Goal: Task Accomplishment & Management: Manage account settings

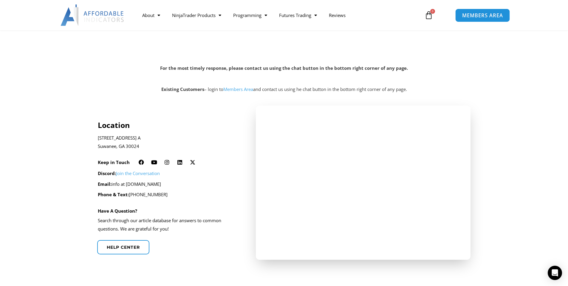
click at [463, 20] on link "MEMBERS AREA" at bounding box center [482, 14] width 55 height 13
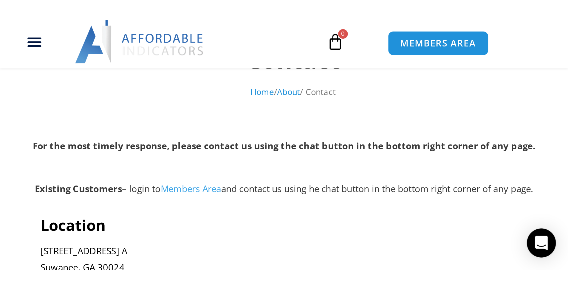
scroll to position [74, 0]
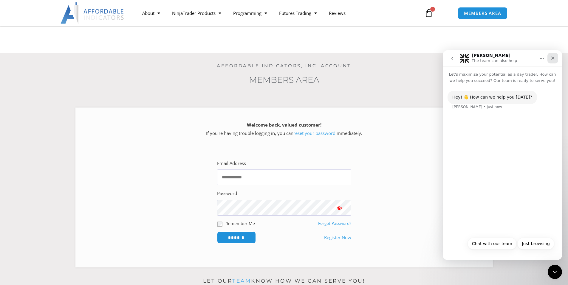
click at [280, 61] on div "Close" at bounding box center [552, 58] width 11 height 11
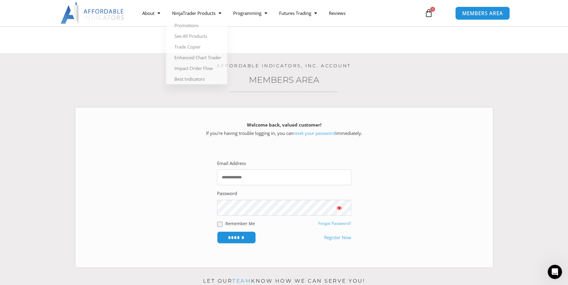
click at [280, 16] on span "MEMBERS AREA" at bounding box center [482, 13] width 41 height 5
click at [280, 125] on input "Email Address" at bounding box center [284, 178] width 134 height 16
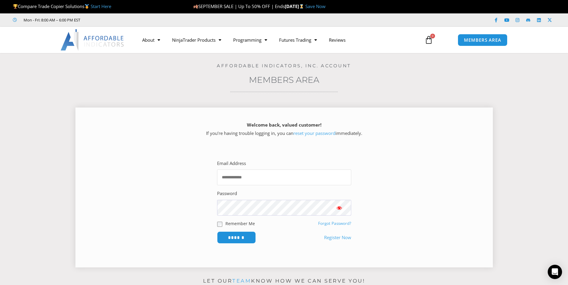
click at [244, 181] on input "Email Address" at bounding box center [284, 178] width 134 height 16
type input "**********"
click at [238, 238] on input "******" at bounding box center [236, 237] width 41 height 13
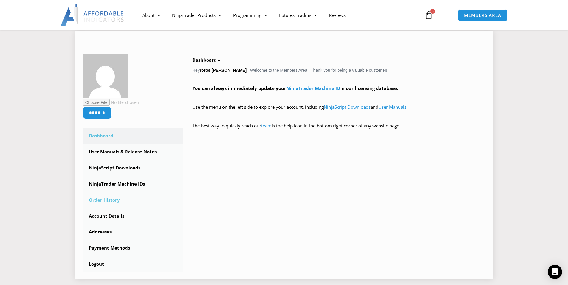
scroll to position [89, 0]
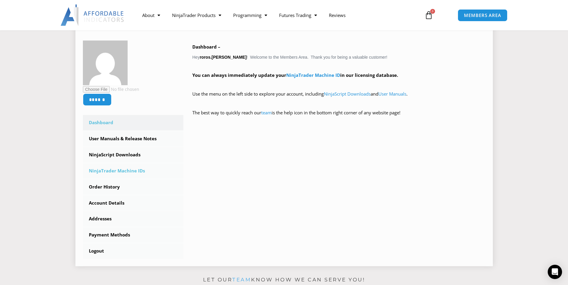
click at [130, 175] on link "NinjaTrader Machine IDs" at bounding box center [133, 170] width 101 height 15
click at [314, 75] on link "NinjaTrader Machine ID" at bounding box center [313, 75] width 54 height 6
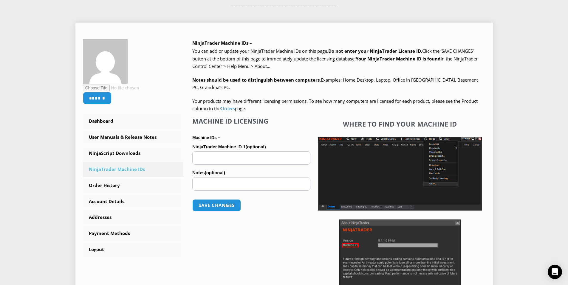
scroll to position [119, 0]
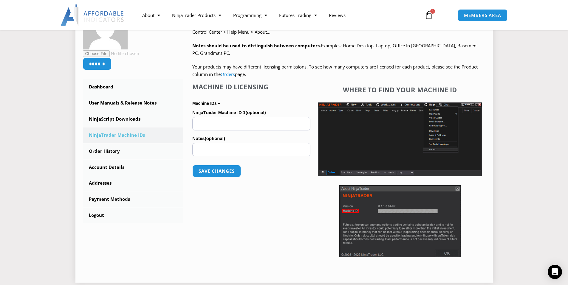
click at [258, 125] on input "NinjaTrader Machine ID 1 (optional)" at bounding box center [251, 123] width 118 height 13
paste input "**********"
type input "**********"
click at [218, 168] on button "Save changes" at bounding box center [216, 171] width 51 height 13
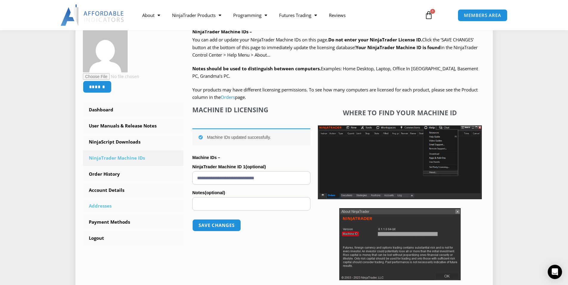
scroll to position [119, 0]
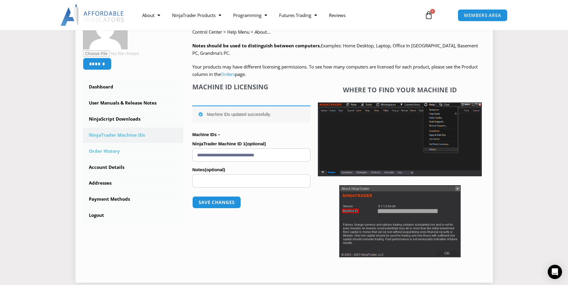
click at [114, 152] on link "Order History" at bounding box center [133, 151] width 101 height 15
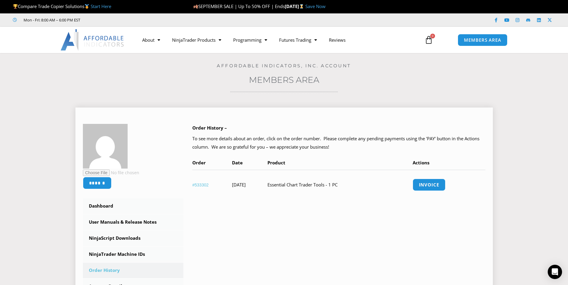
click at [267, 187] on td "[DATE]" at bounding box center [249, 185] width 35 height 30
click at [246, 185] on time "[DATE]" at bounding box center [239, 185] width 14 height 6
click at [304, 216] on div "****** Dashboard Subscriptions User Manuals & Release Notes NinjaScript Downloa…" at bounding box center [284, 233] width 402 height 218
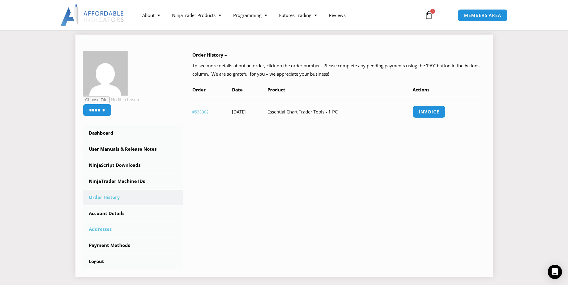
scroll to position [89, 0]
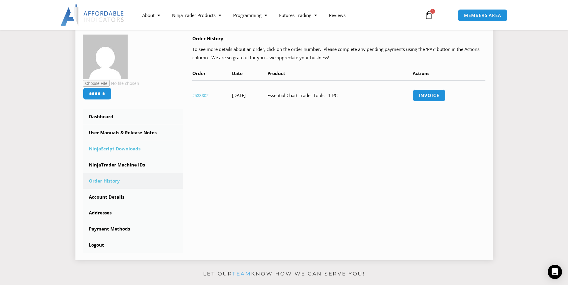
click at [116, 149] on link "NinjaScript Downloads" at bounding box center [133, 148] width 101 height 15
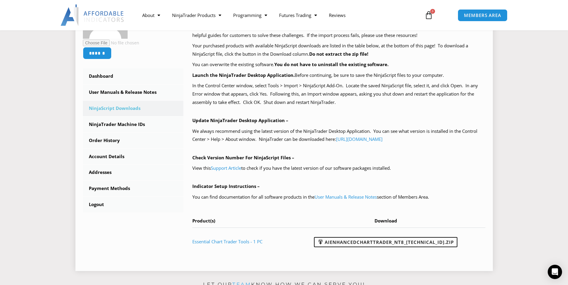
scroll to position [179, 0]
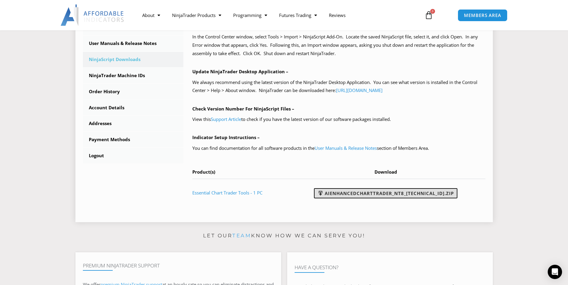
click at [323, 192] on span at bounding box center [320, 193] width 6 height 6
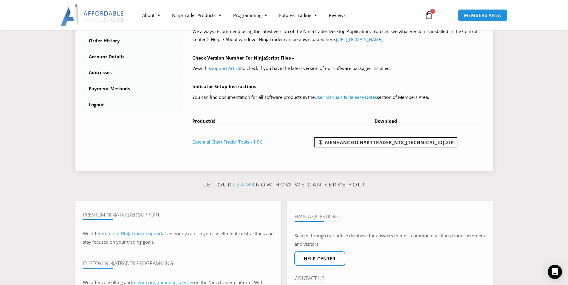
scroll to position [238, 0]
